Goal: Navigation & Orientation: Find specific page/section

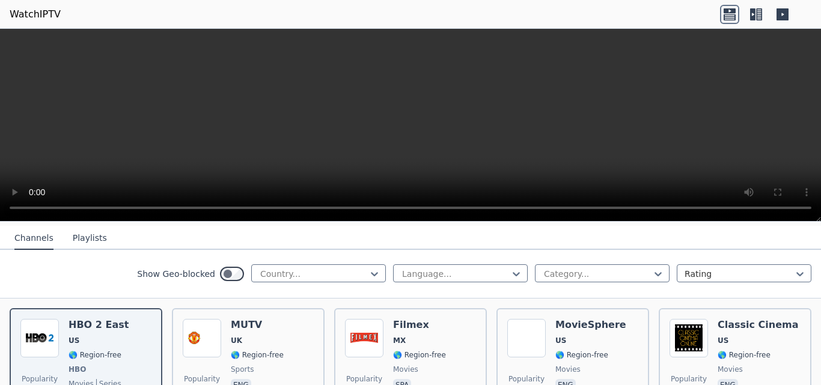
scroll to position [128, 0]
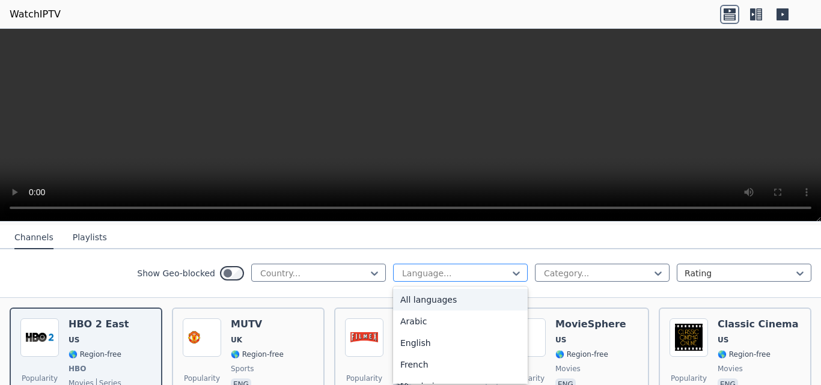
click at [453, 268] on div at bounding box center [455, 274] width 109 height 12
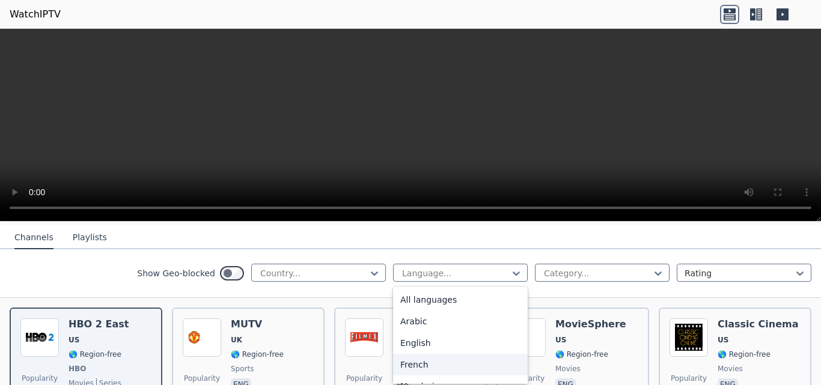
click at [412, 360] on div "French" at bounding box center [460, 365] width 135 height 22
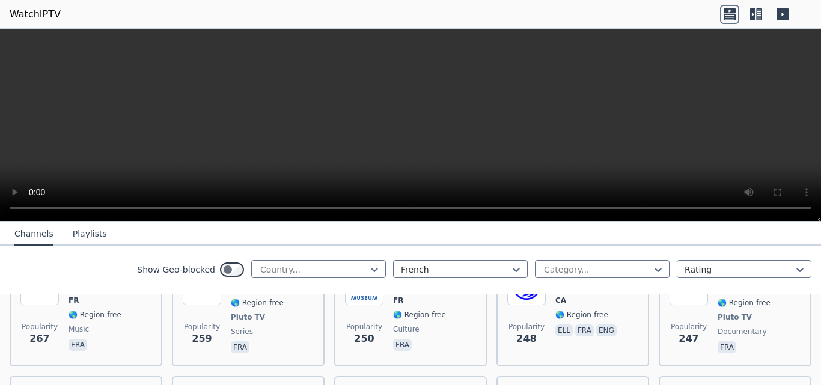
scroll to position [936, 0]
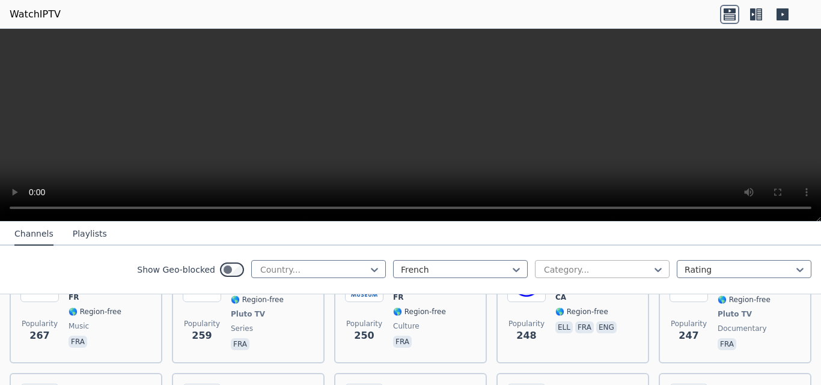
click at [610, 272] on div at bounding box center [597, 270] width 109 height 12
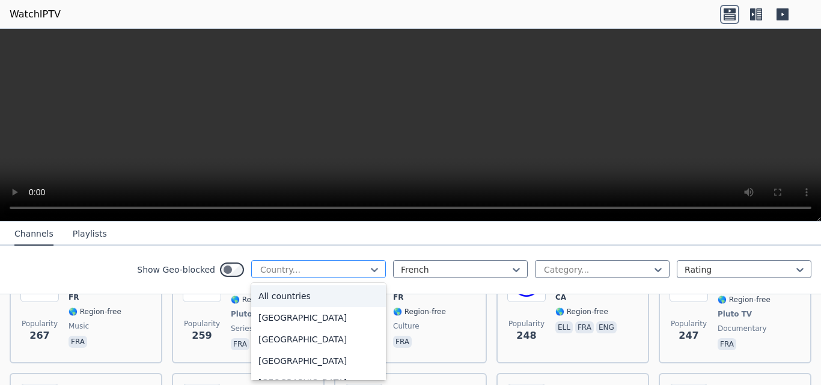
click at [352, 278] on div "Country..." at bounding box center [318, 269] width 135 height 18
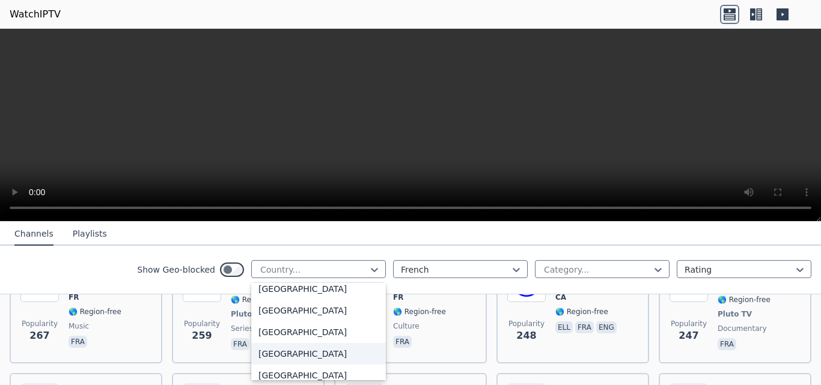
scroll to position [1414, 0]
click at [274, 292] on div "[GEOGRAPHIC_DATA]" at bounding box center [318, 290] width 135 height 22
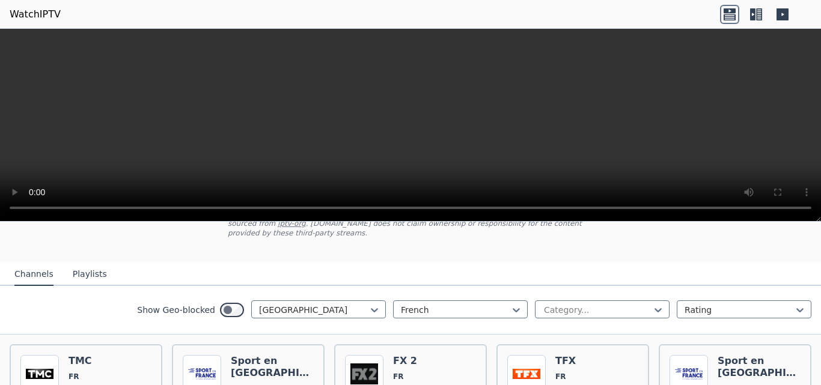
scroll to position [135, 0]
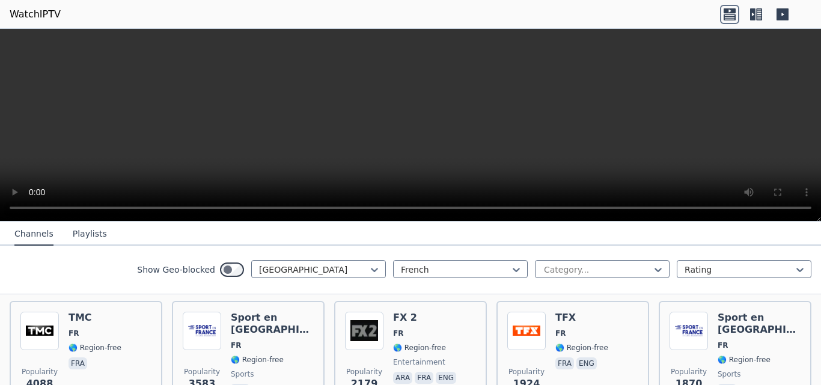
click at [761, 16] on icon at bounding box center [759, 14] width 6 height 12
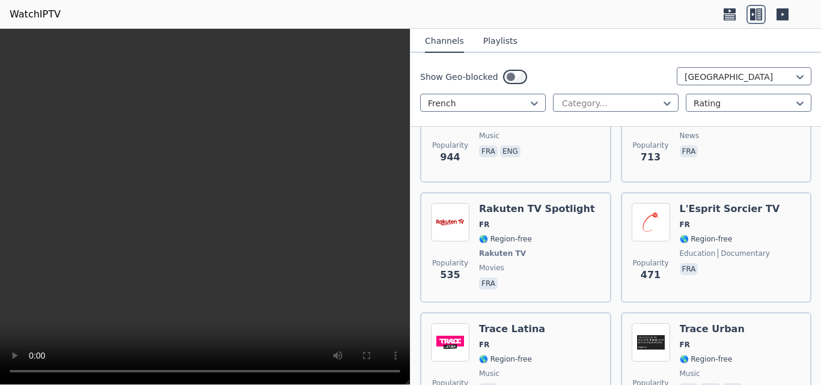
scroll to position [786, 0]
click at [493, 38] on button "Playlists" at bounding box center [500, 41] width 34 height 23
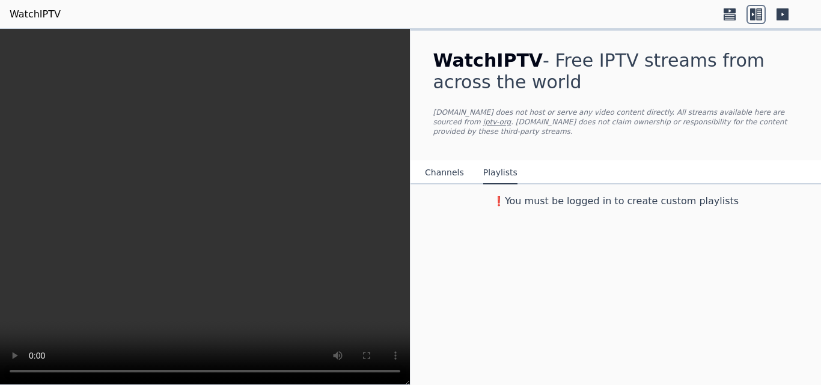
scroll to position [0, 0]
click at [438, 162] on button "Channels" at bounding box center [444, 173] width 39 height 23
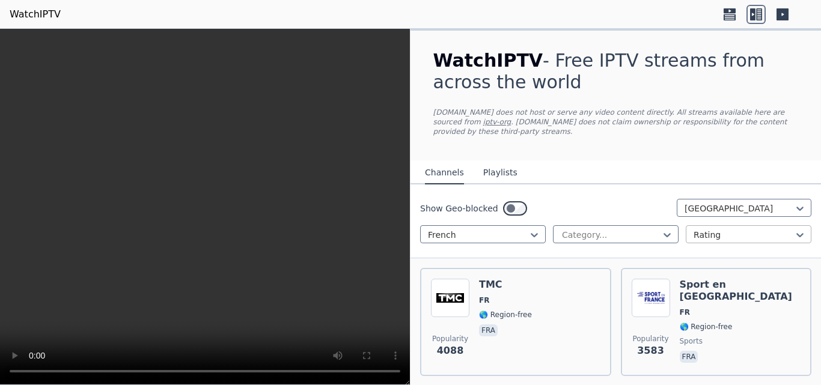
click at [714, 229] on div at bounding box center [744, 235] width 100 height 12
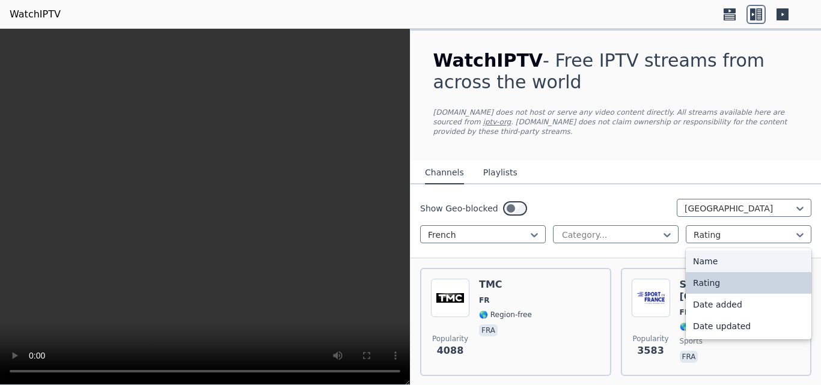
click at [707, 255] on div "Name" at bounding box center [749, 262] width 126 height 22
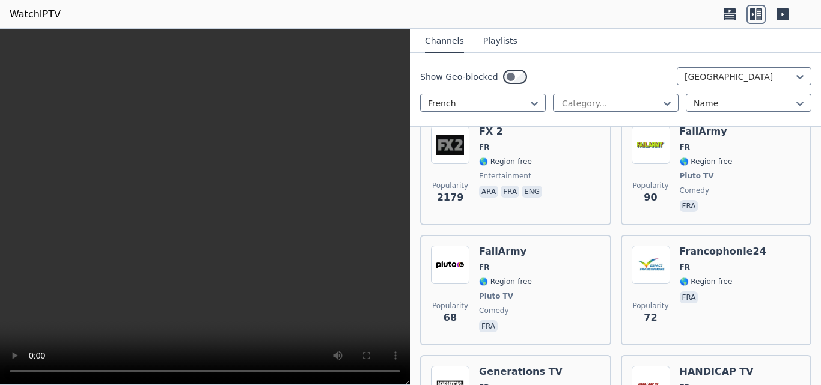
scroll to position [3167, 0]
